Goal: Information Seeking & Learning: Find contact information

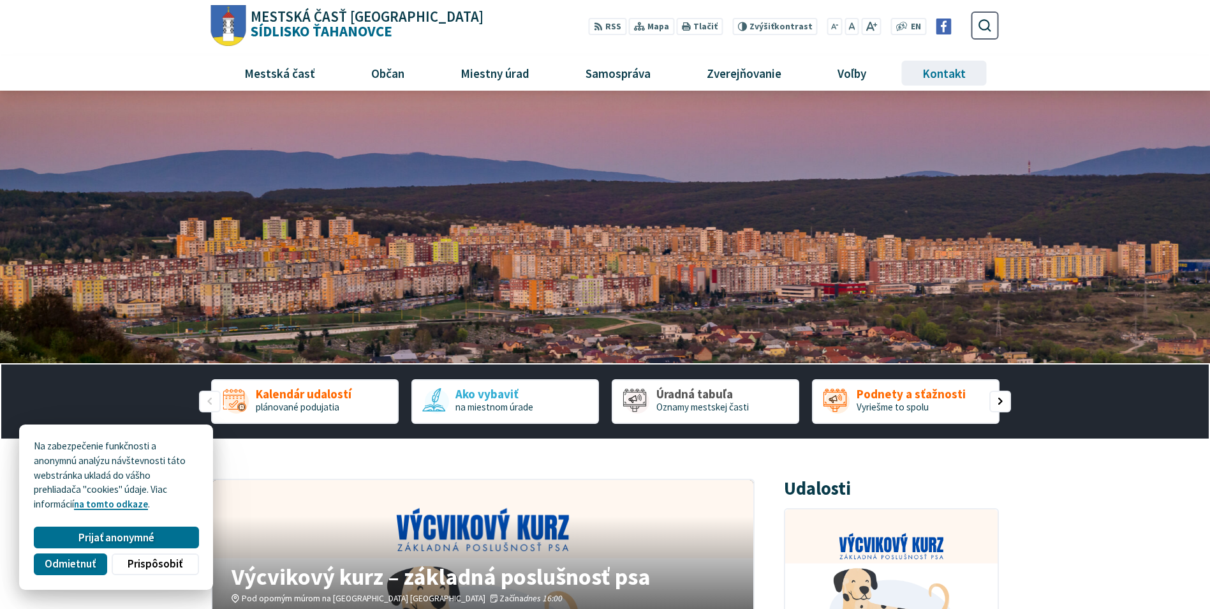
click at [943, 71] on span "Kontakt" at bounding box center [944, 73] width 53 height 34
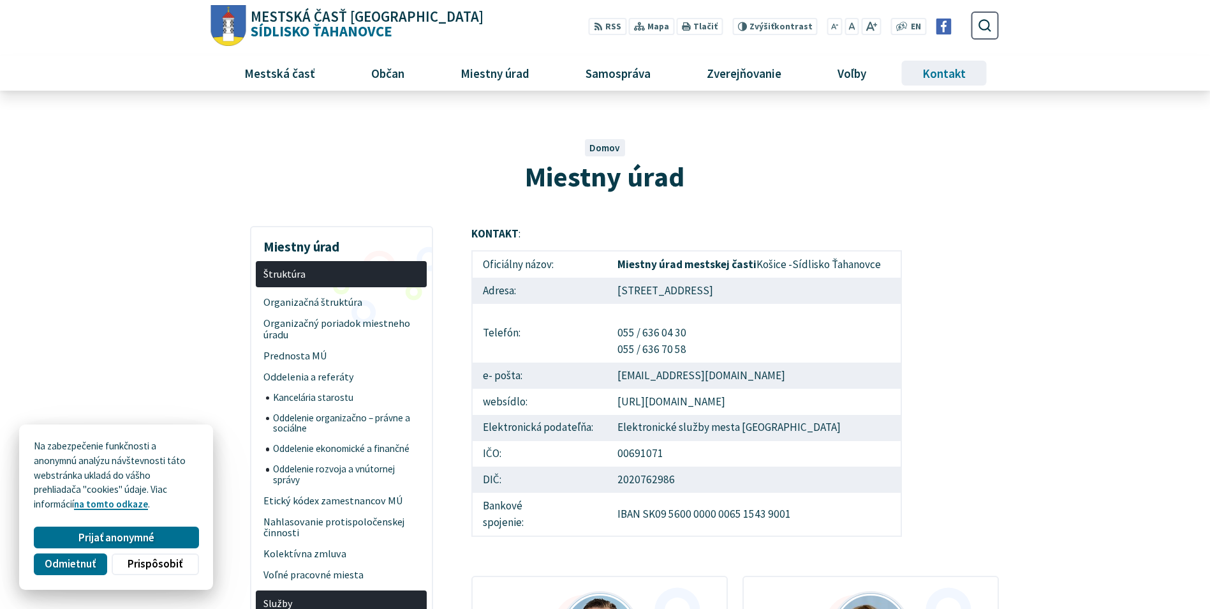
click at [953, 74] on span "Kontakt" at bounding box center [944, 73] width 53 height 34
